Goal: Information Seeking & Learning: Learn about a topic

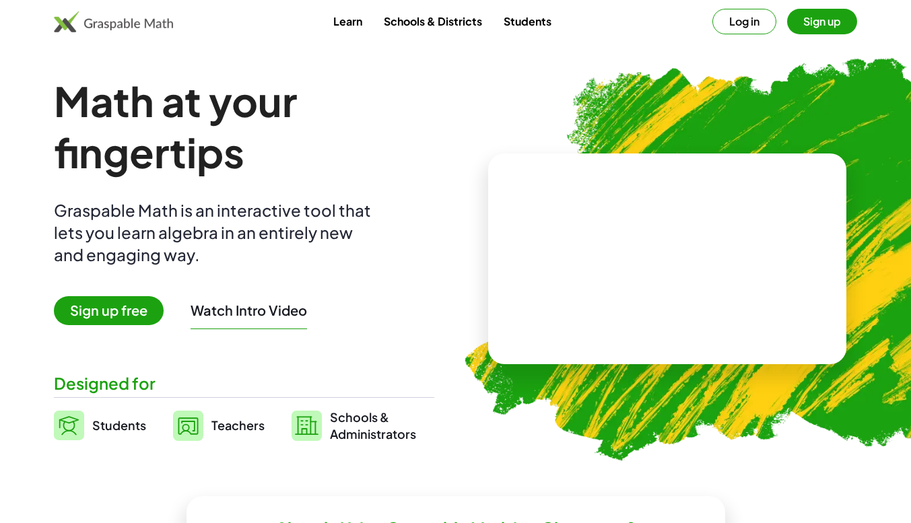
click at [753, 22] on button "Log in" at bounding box center [744, 22] width 64 height 26
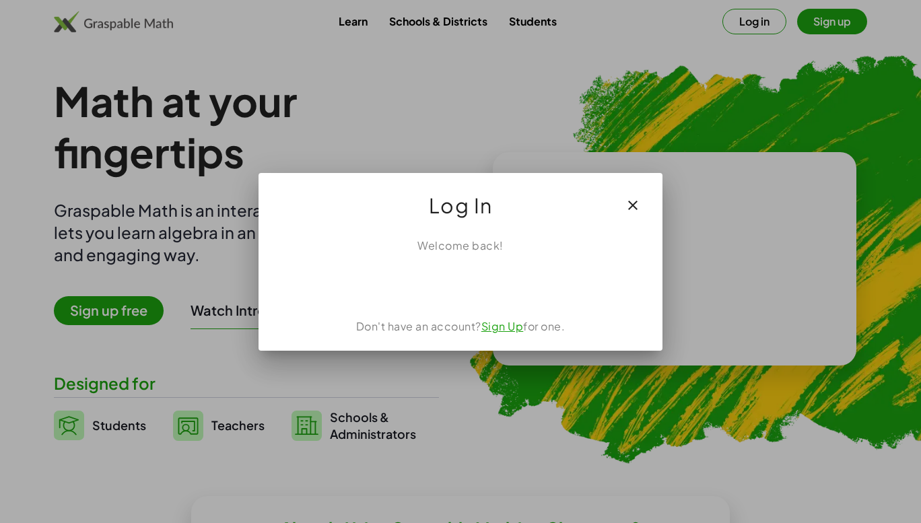
click at [638, 203] on icon "button" at bounding box center [633, 205] width 16 height 16
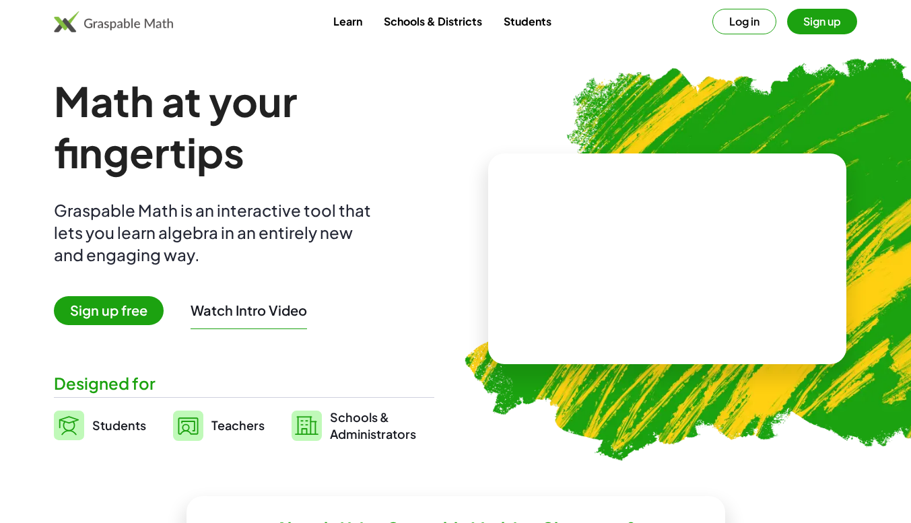
click at [748, 21] on button "Log in" at bounding box center [744, 22] width 64 height 26
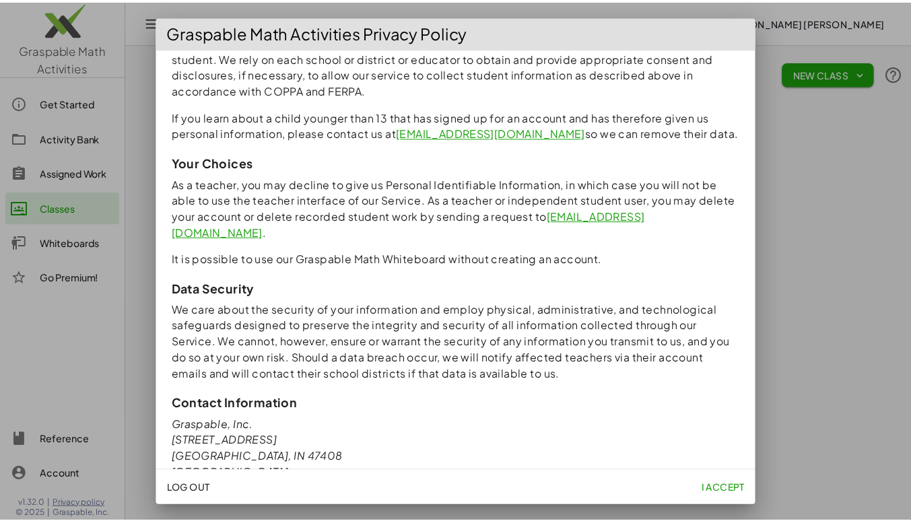
scroll to position [1170, 0]
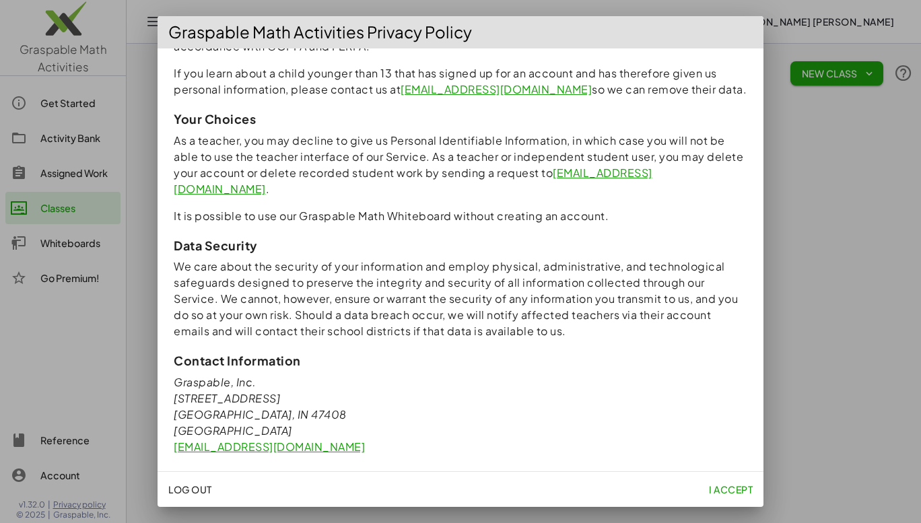
click at [733, 488] on span "I accept" at bounding box center [731, 489] width 44 height 12
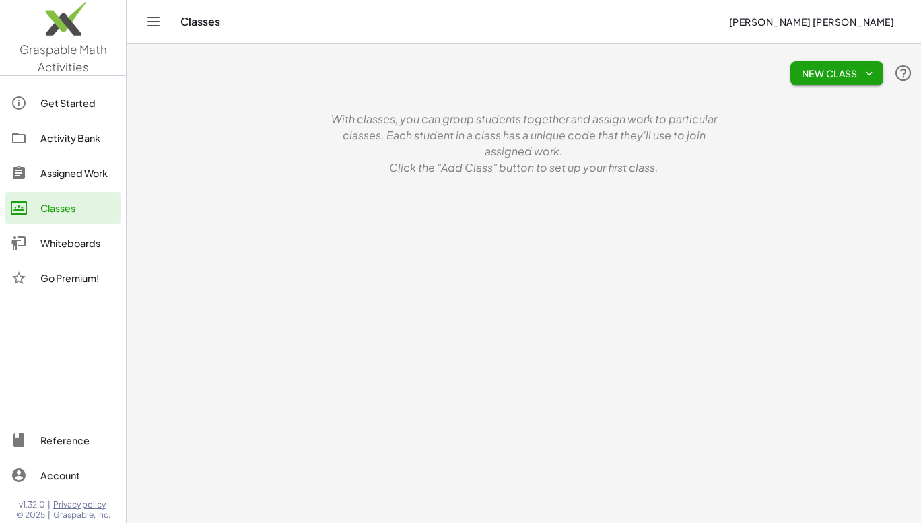
click at [67, 148] on link "Activity Bank" at bounding box center [62, 138] width 115 height 32
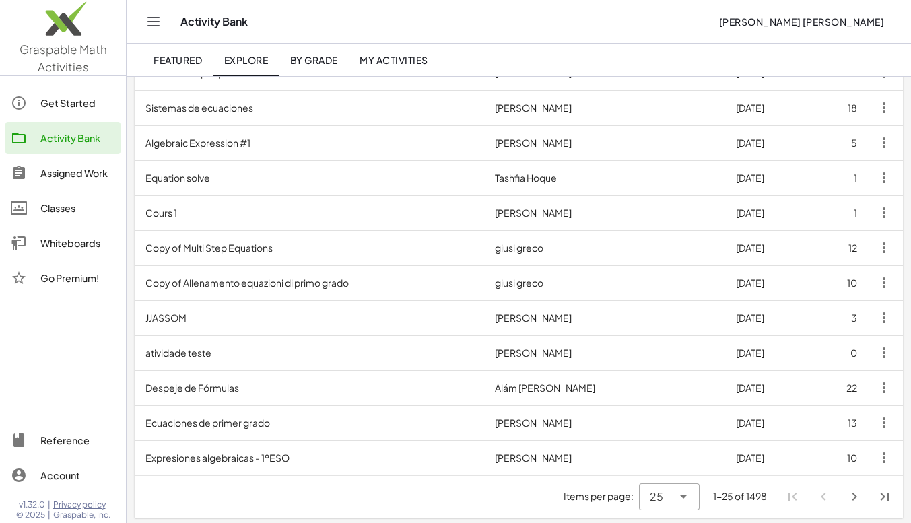
scroll to position [645, 0]
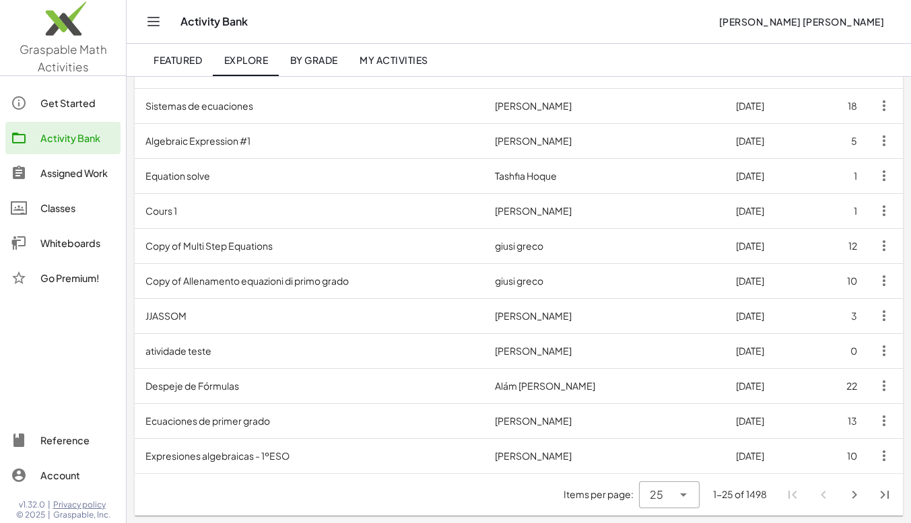
click at [224, 432] on td "Ecuaciones de primer grado" at bounding box center [309, 420] width 349 height 35
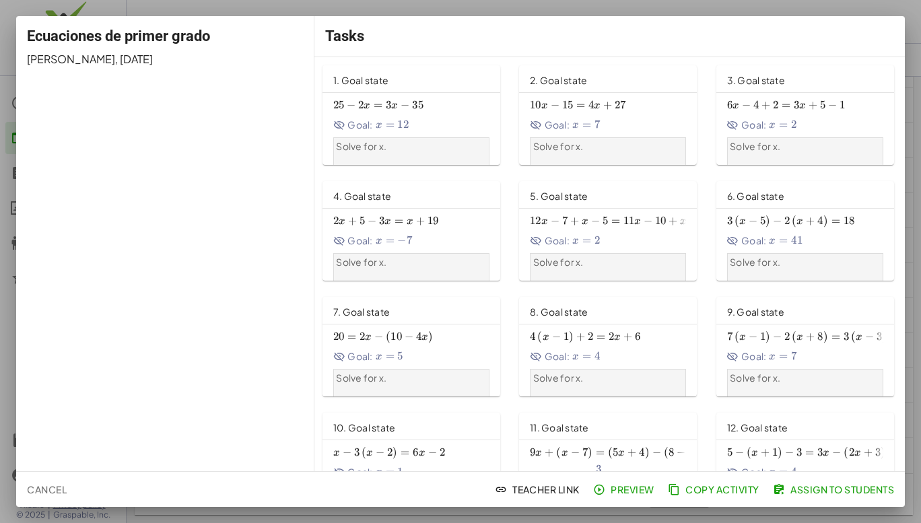
click at [431, 119] on div "Goal: x = 12 x=12 x = 12" at bounding box center [411, 125] width 156 height 14
